Goal: Task Accomplishment & Management: Complete application form

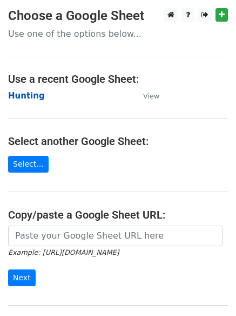
click at [20, 94] on strong "Hunting" at bounding box center [26, 96] width 37 height 10
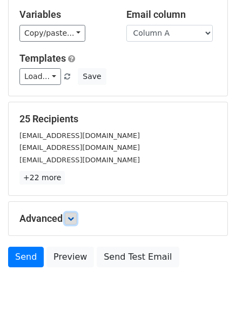
click at [74, 218] on icon at bounding box center [71, 218] width 6 height 6
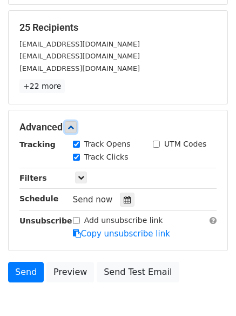
scroll to position [210, 0]
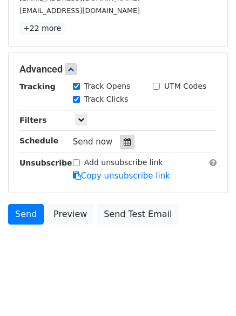
click at [127, 139] on div at bounding box center [127, 142] width 15 height 14
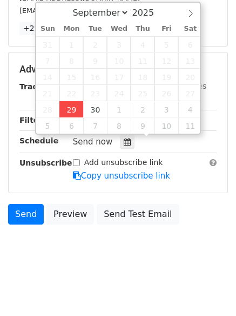
type input "2025-09-29 12:05"
type input "05"
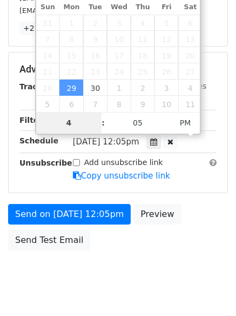
scroll to position [193, 0]
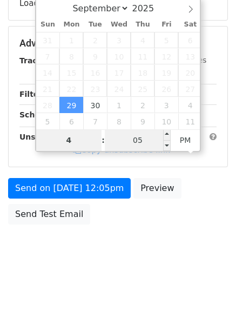
type input "4"
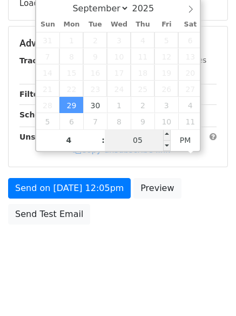
type input "2025-09-29 16:05"
type input "04"
click at [135, 132] on input "05" at bounding box center [138, 140] width 66 height 22
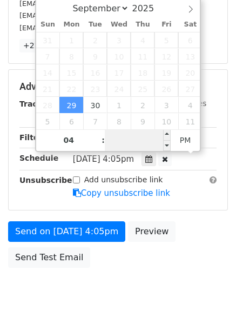
scroll to position [0, 0]
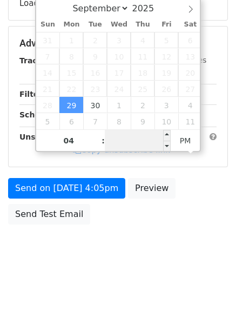
type input "1"
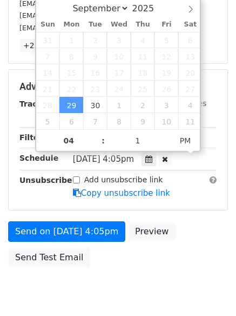
type input "2025-09-29 16:01"
click at [65, 219] on form "Variables Copy/paste... {{Column A}} {{Column B}} {{Column C}} {{Column D}} {{C…" at bounding box center [118, 69] width 220 height 408
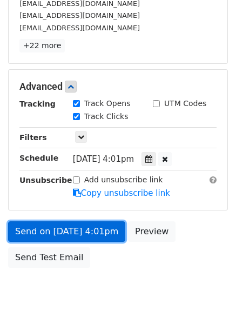
click at [63, 231] on link "Send on Sep 29 at 4:01pm" at bounding box center [66, 231] width 117 height 21
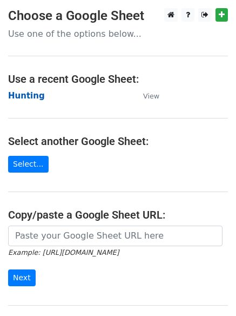
click at [28, 95] on strong "Hunting" at bounding box center [26, 96] width 37 height 10
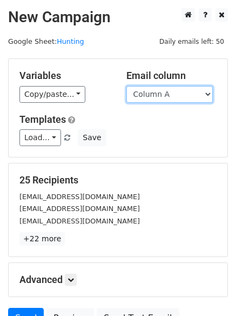
drag, startPoint x: 0, startPoint y: 0, endPoint x: 159, endPoint y: 101, distance: 188.1
click at [159, 101] on select "Column A Column B Column C Column D Column E Column F" at bounding box center [170, 94] width 87 height 17
select select "Column B"
click at [127, 86] on select "Column A Column B Column C Column D Column E Column F" at bounding box center [170, 94] width 87 height 17
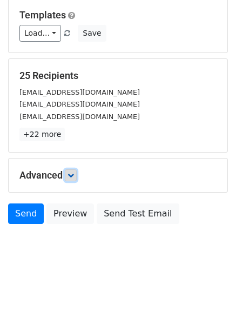
click at [72, 174] on icon at bounding box center [71, 175] width 6 height 6
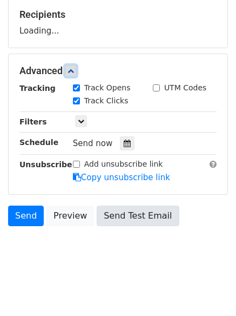
scroll to position [167, 0]
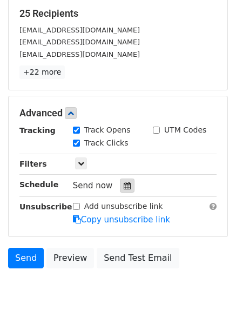
click at [124, 184] on icon at bounding box center [127, 186] width 7 height 8
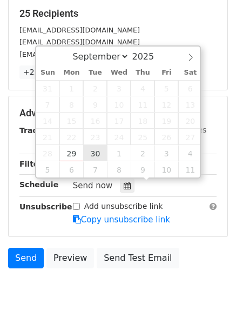
type input "2025-09-30 12:00"
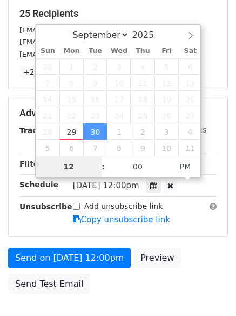
type input "5"
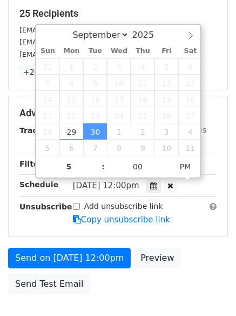
type input "2025-09-30 17:00"
click at [89, 245] on form "Variables Copy/paste... {{Column A}} {{Column B}} {{Column C}} {{Column D}} {{C…" at bounding box center [118, 96] width 220 height 408
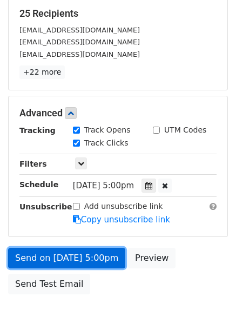
click at [88, 254] on link "Send on Sep 30 at 5:00pm" at bounding box center [66, 258] width 117 height 21
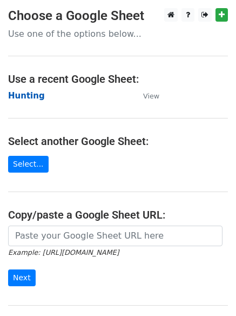
click at [22, 93] on strong "Hunting" at bounding box center [26, 96] width 37 height 10
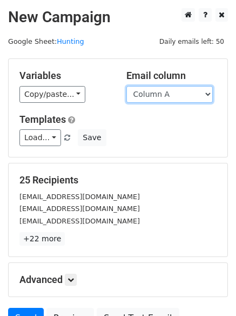
click at [169, 92] on select "Column A Column B Column C Column D Column E Column F" at bounding box center [170, 94] width 87 height 17
select select "Column C"
click at [127, 86] on select "Column A Column B Column C Column D Column E Column F" at bounding box center [170, 94] width 87 height 17
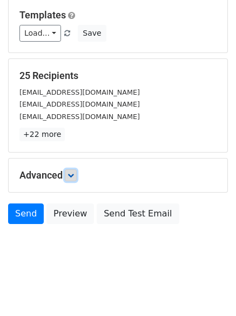
click at [77, 178] on link at bounding box center [71, 175] width 12 height 12
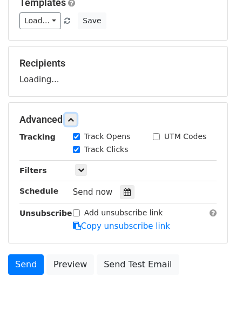
scroll to position [167, 0]
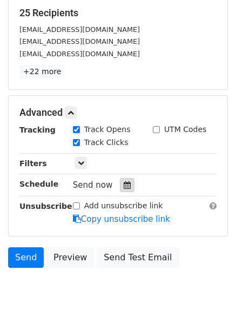
click at [123, 189] on div at bounding box center [127, 185] width 15 height 14
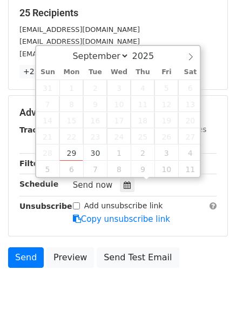
click at [115, 143] on span "24" at bounding box center [119, 136] width 24 height 16
type input "2025-10-01 12:00"
select select "9"
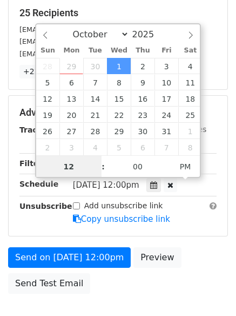
scroll to position [1, 0]
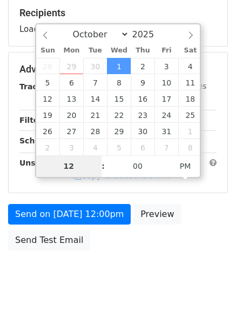
type input "6"
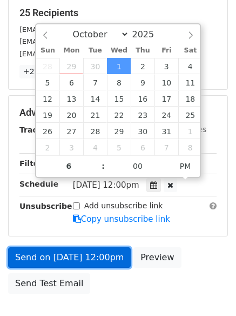
type input "2025-10-01 18:00"
click at [83, 256] on link "Send on Oct 1 at 12:00pm" at bounding box center [69, 257] width 123 height 21
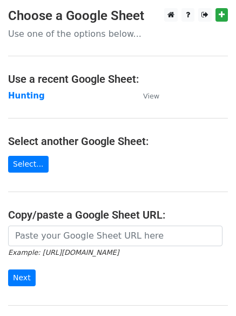
click at [30, 103] on main "Choose a Google Sheet Use one of the options below... Use a recent Google Sheet…" at bounding box center [118, 176] width 236 height 336
click at [31, 96] on strong "Hunting" at bounding box center [26, 96] width 37 height 10
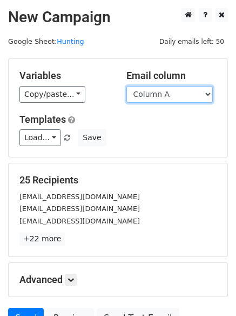
drag, startPoint x: 0, startPoint y: 0, endPoint x: 161, endPoint y: 102, distance: 190.5
click at [159, 92] on select "Column A Column B Column C Column D Column E Column F" at bounding box center [170, 94] width 87 height 17
select select "Column D"
click at [127, 86] on select "Column A Column B Column C Column D Column E Column F" at bounding box center [170, 94] width 87 height 17
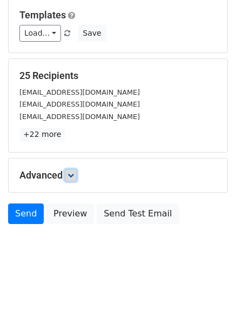
click at [71, 172] on icon at bounding box center [71, 175] width 6 height 6
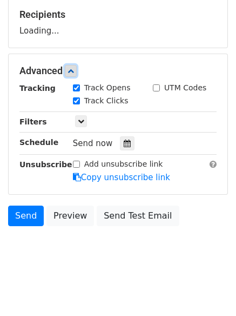
scroll to position [167, 0]
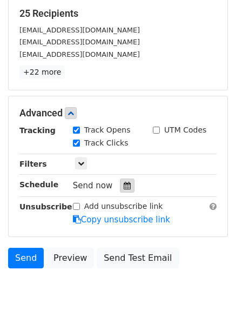
click at [128, 188] on div at bounding box center [127, 185] width 15 height 14
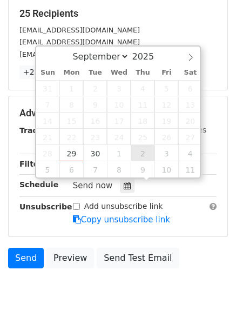
type input "2025-10-02 12:00"
select select "9"
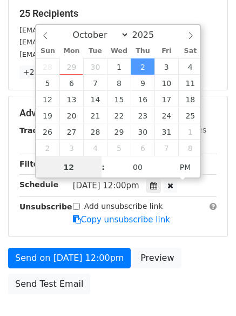
scroll to position [1, 0]
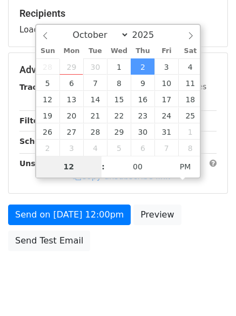
type input "7"
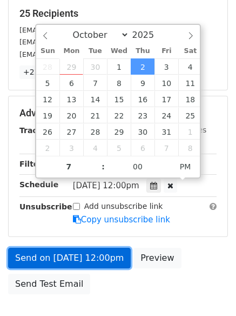
type input "2025-10-02 19:00"
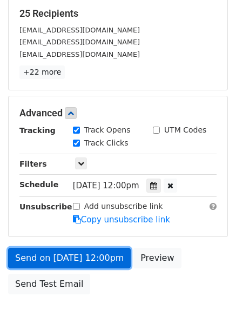
click at [87, 261] on link "Send on Oct 2 at 12:00pm" at bounding box center [69, 258] width 123 height 21
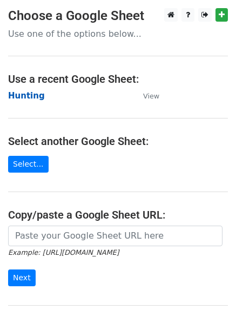
click at [25, 97] on strong "Hunting" at bounding box center [26, 96] width 37 height 10
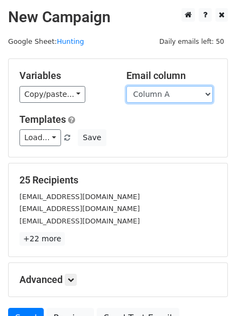
click at [162, 98] on select "Column A Column B Column C Column D Column E Column F" at bounding box center [170, 94] width 87 height 17
select select "Column E"
click at [127, 86] on select "Column A Column B Column C Column D Column E Column F" at bounding box center [170, 94] width 87 height 17
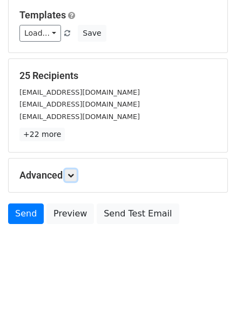
drag, startPoint x: 71, startPoint y: 169, endPoint x: 82, endPoint y: 187, distance: 20.6
click at [72, 169] on link at bounding box center [71, 175] width 12 height 12
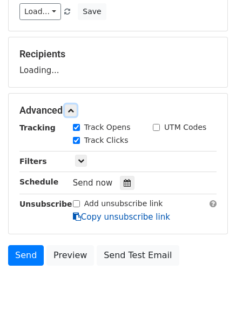
scroll to position [167, 0]
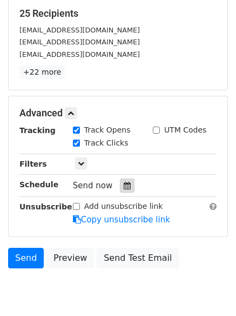
drag, startPoint x: 117, startPoint y: 201, endPoint x: 125, endPoint y: 191, distance: 13.0
click at [119, 200] on div "Tracking Track Opens UTM Codes Track Clicks Filters Only include spreadsheet ro…" at bounding box center [117, 174] width 197 height 101
click at [125, 190] on div at bounding box center [127, 185] width 15 height 14
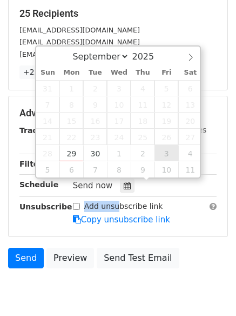
type input "[DATE] 12:00"
select select "9"
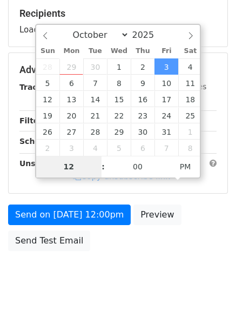
type input "8"
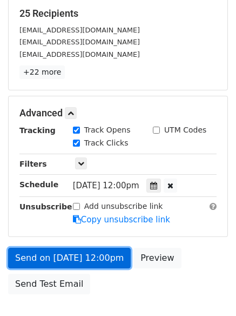
type input "[DATE] 20:00"
click at [89, 258] on link "Send on [DATE] 12:00pm" at bounding box center [69, 258] width 123 height 21
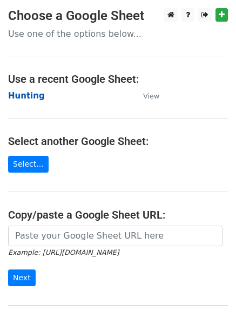
click at [32, 95] on strong "Hunting" at bounding box center [26, 96] width 37 height 10
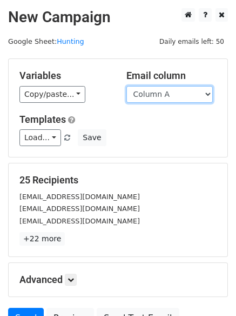
drag, startPoint x: 189, startPoint y: 91, endPoint x: 189, endPoint y: 101, distance: 9.7
click at [189, 92] on select "Column A Column B Column C Column D Column E Column F" at bounding box center [170, 94] width 87 height 17
select select "Column F"
click at [127, 86] on select "Column A Column B Column C Column D Column E Column F" at bounding box center [170, 94] width 87 height 17
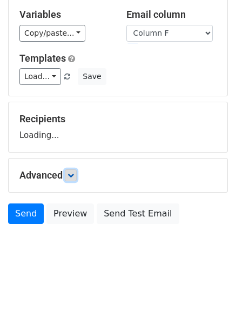
click at [74, 169] on link at bounding box center [71, 175] width 12 height 12
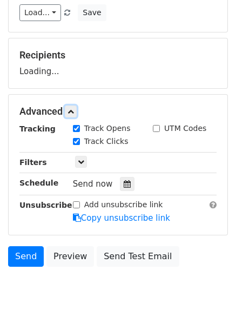
scroll to position [167, 0]
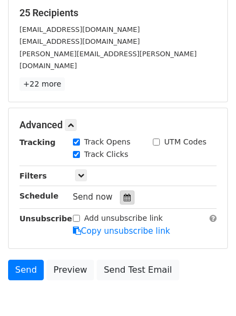
click at [124, 194] on icon at bounding box center [127, 198] width 7 height 8
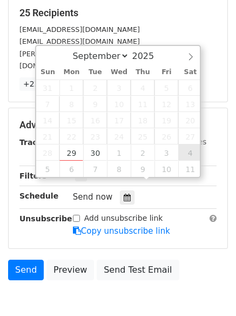
type input "[DATE] 12:00"
select select "9"
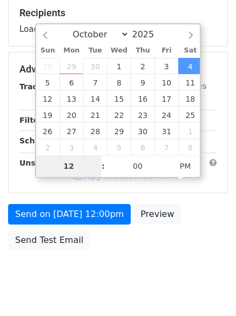
type input "9"
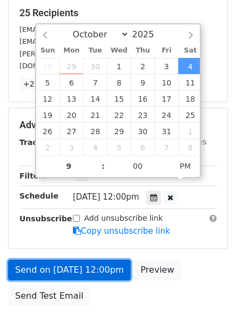
type input "[DATE] 21:00"
click at [84, 260] on link "Send on Oct 4 at 12:00pm" at bounding box center [69, 270] width 123 height 21
